Goal: Navigation & Orientation: Find specific page/section

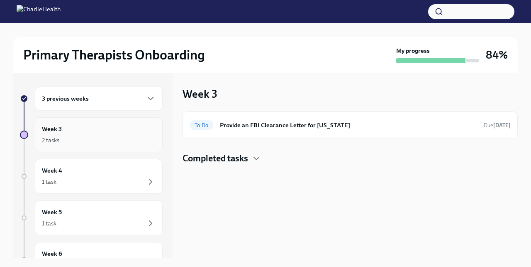
click at [115, 119] on div "Week 3 2 tasks" at bounding box center [99, 134] width 128 height 35
click at [122, 136] on div "2 tasks" at bounding box center [99, 140] width 114 height 10
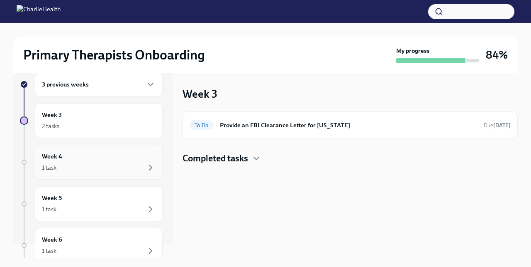
click at [112, 168] on div "1 task" at bounding box center [99, 167] width 114 height 10
click at [110, 166] on div "1 task" at bounding box center [99, 167] width 114 height 10
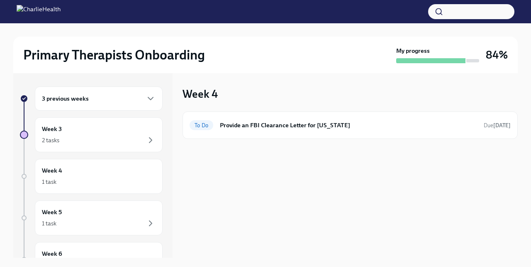
click at [106, 115] on div "3 previous weeks Week 3 2 tasks Week 4 1 task Week 5 1 task Week 6 1 task Exper…" at bounding box center [91, 205] width 143 height 238
click at [107, 101] on div "3 previous weeks" at bounding box center [99, 98] width 114 height 10
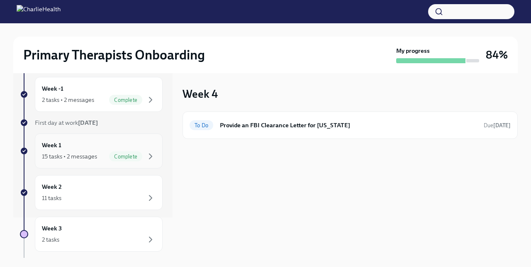
scroll to position [41, 0]
click at [97, 189] on div "Week 2 11 tasks" at bounding box center [99, 191] width 114 height 21
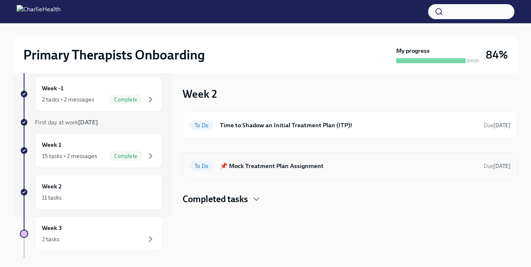
click at [262, 165] on h6 "📌 Mock Treatment Plan Assignment" at bounding box center [348, 165] width 257 height 9
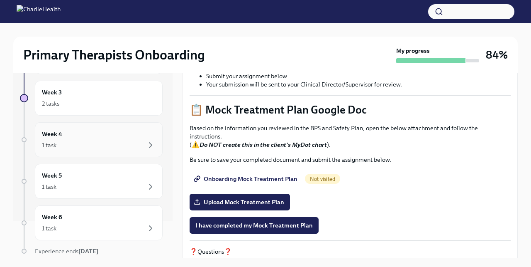
scroll to position [39, 0]
click at [115, 142] on div "1 task" at bounding box center [99, 143] width 114 height 10
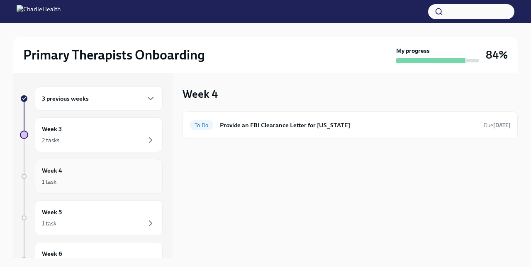
click at [115, 174] on div "Week 4 1 task" at bounding box center [99, 176] width 114 height 21
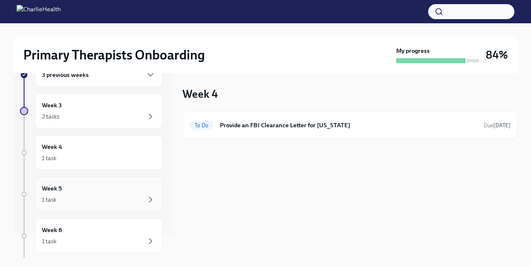
click at [107, 189] on div "Week 5 1 task" at bounding box center [99, 194] width 114 height 21
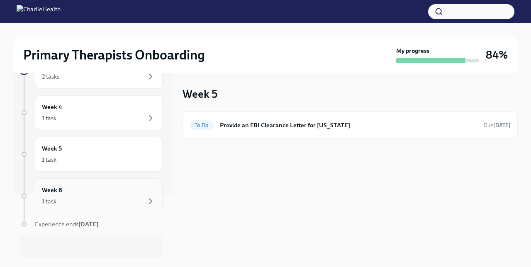
click at [101, 204] on div "1 task" at bounding box center [99, 201] width 114 height 10
